Goal: Find contact information: Find contact information

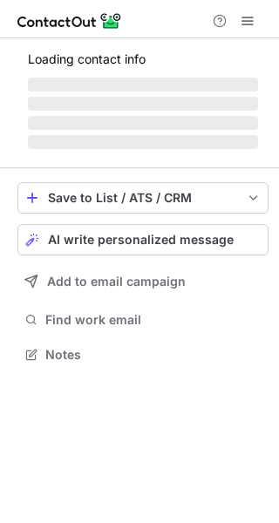
scroll to position [365, 279]
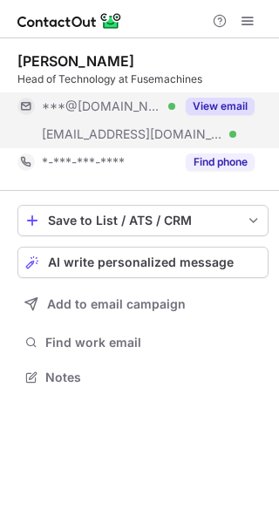
click at [226, 101] on button "View email" at bounding box center [220, 106] width 69 height 17
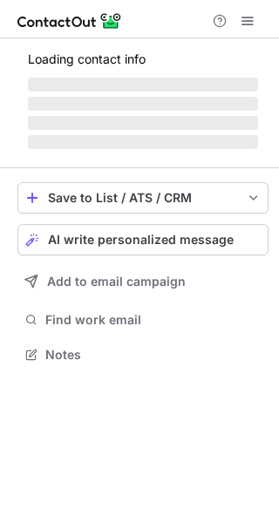
scroll to position [381, 279]
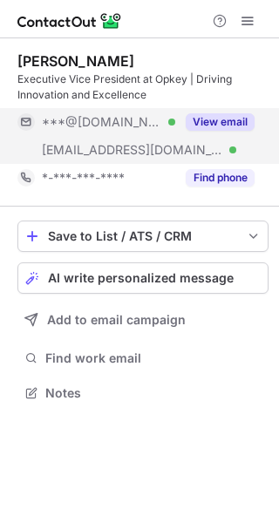
click at [207, 125] on button "View email" at bounding box center [220, 121] width 69 height 17
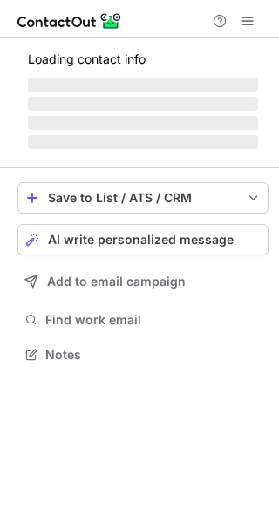
scroll to position [381, 279]
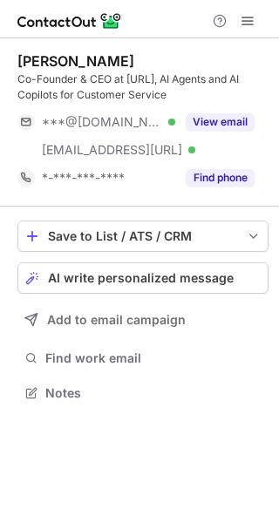
scroll to position [381, 279]
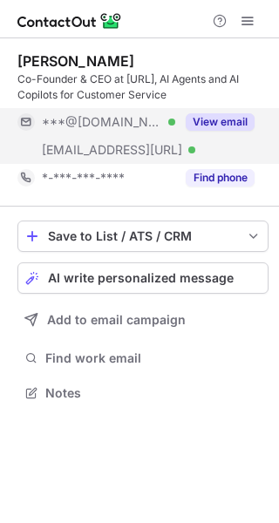
click at [213, 119] on button "View email" at bounding box center [220, 121] width 69 height 17
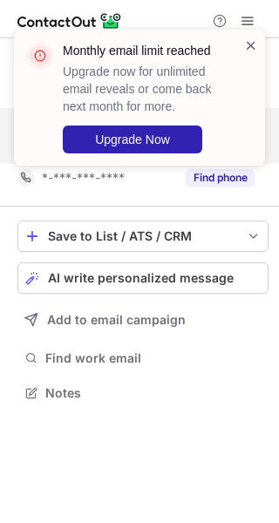
click at [248, 44] on span at bounding box center [251, 45] width 14 height 17
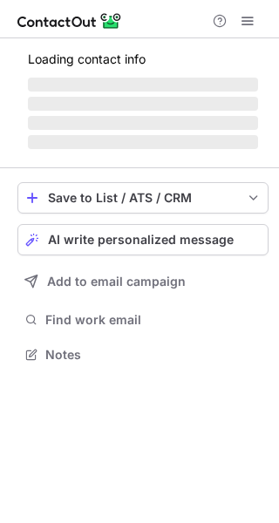
scroll to position [365, 279]
